Goal: Navigation & Orientation: Find specific page/section

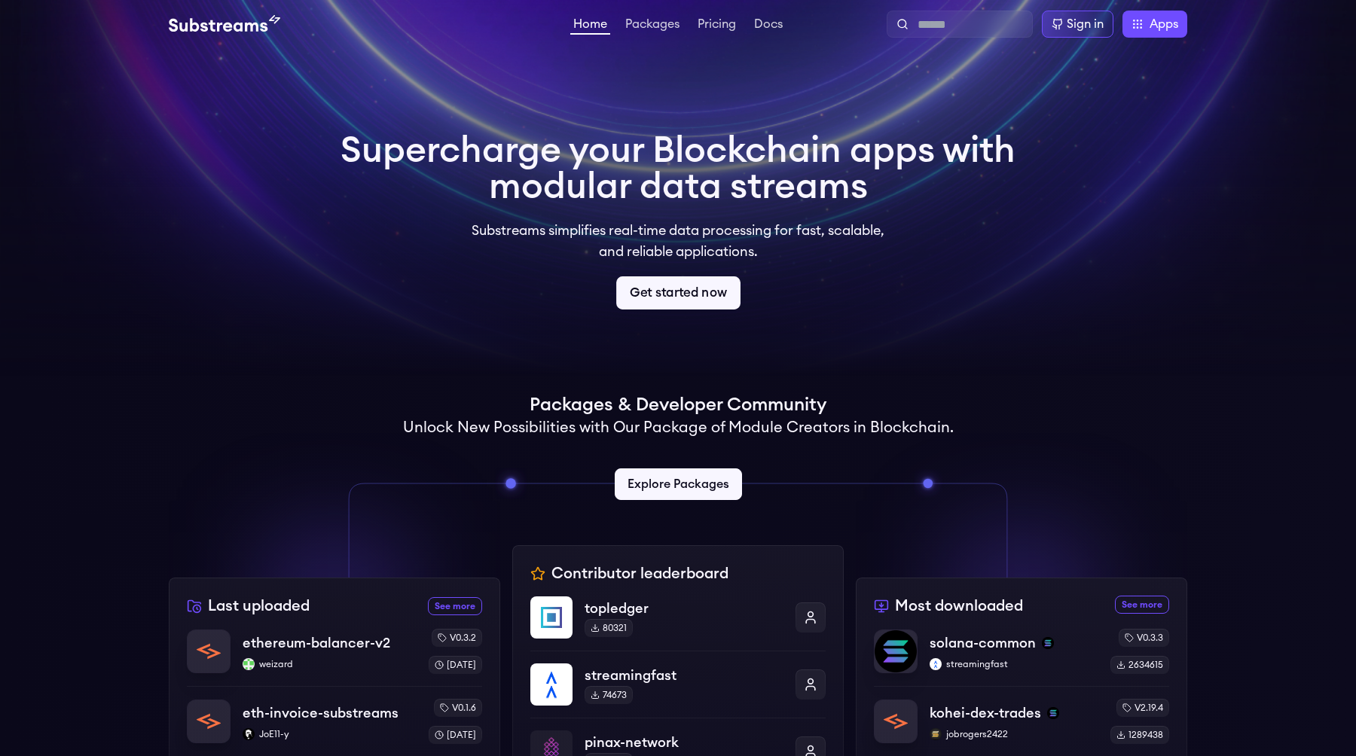
click at [682, 302] on link "Get started now" at bounding box center [678, 292] width 124 height 33
click at [761, 29] on link "Docs" at bounding box center [768, 25] width 35 height 15
